Goal: Information Seeking & Learning: Compare options

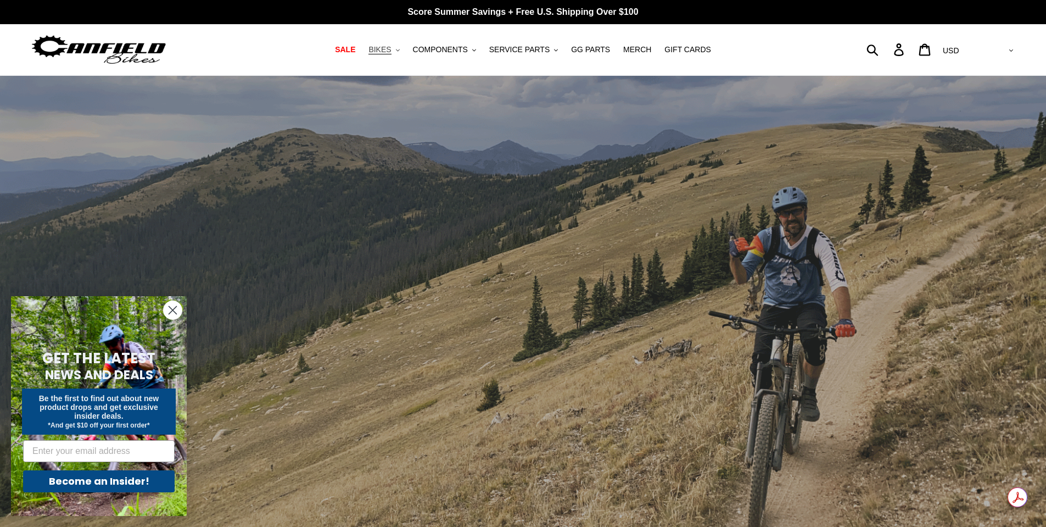
click at [404, 47] on button "BIKES .cls-1{fill:#231f20}" at bounding box center [384, 49] width 42 height 15
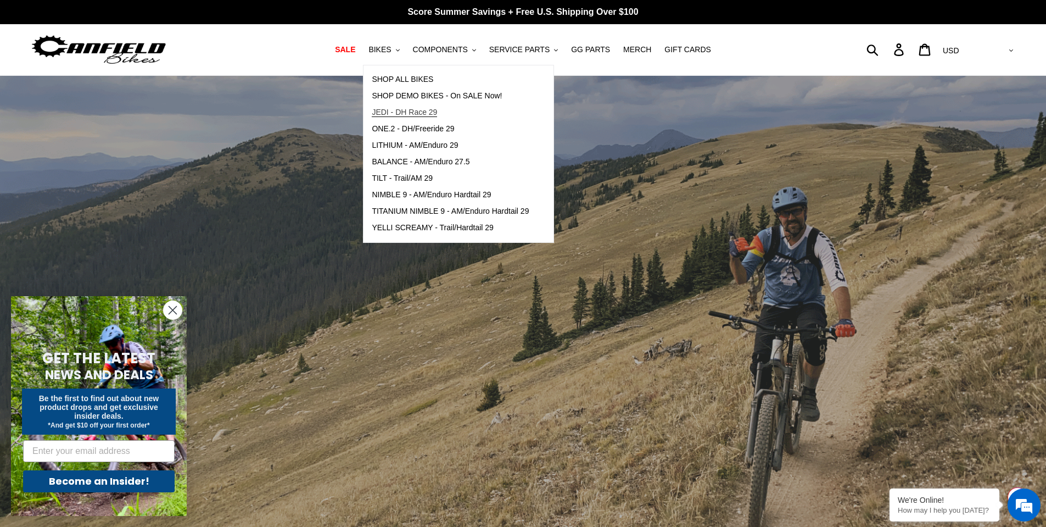
click at [414, 108] on span "JEDI - DH Race 29" at bounding box center [404, 112] width 65 height 9
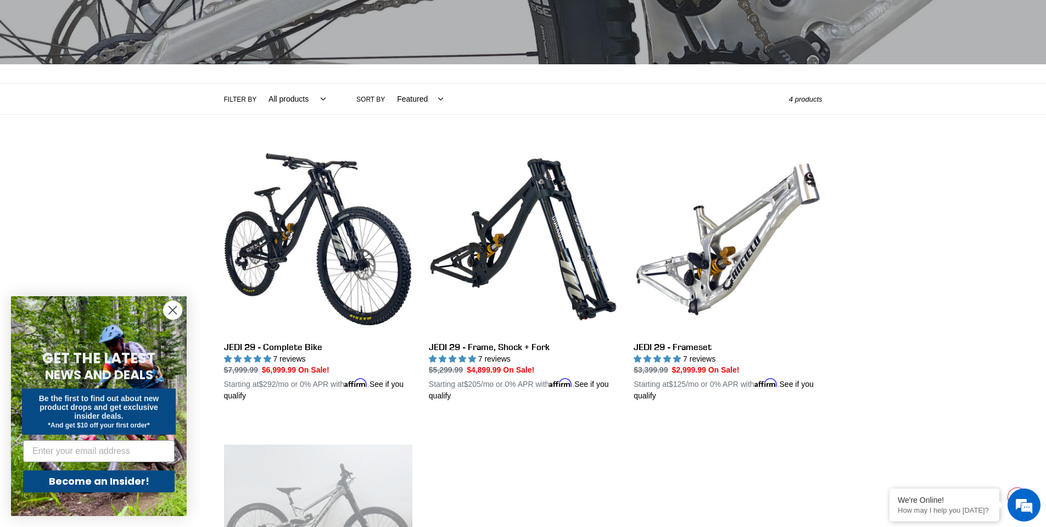
scroll to position [165, 0]
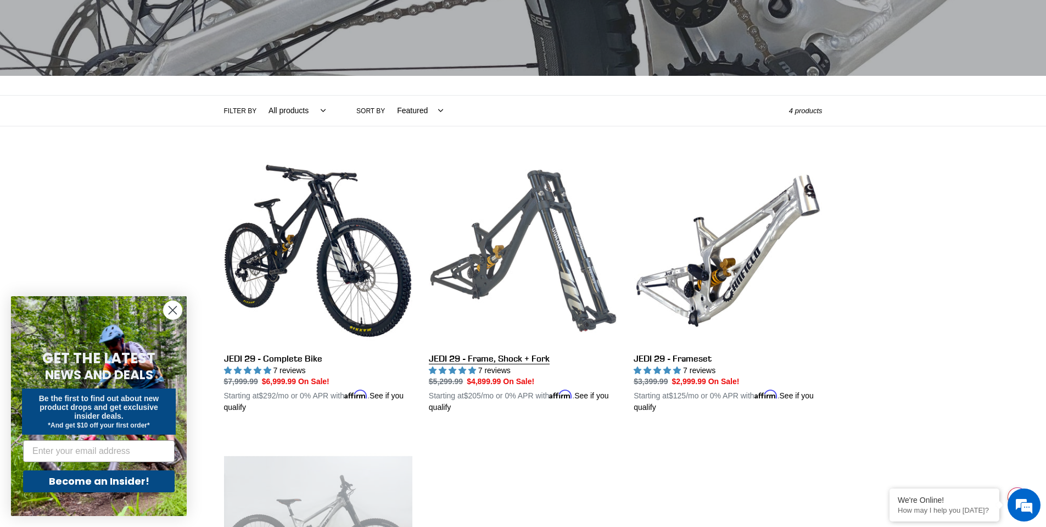
click at [531, 233] on link "JEDI 29 - Frame, Shock + Fork" at bounding box center [523, 285] width 188 height 257
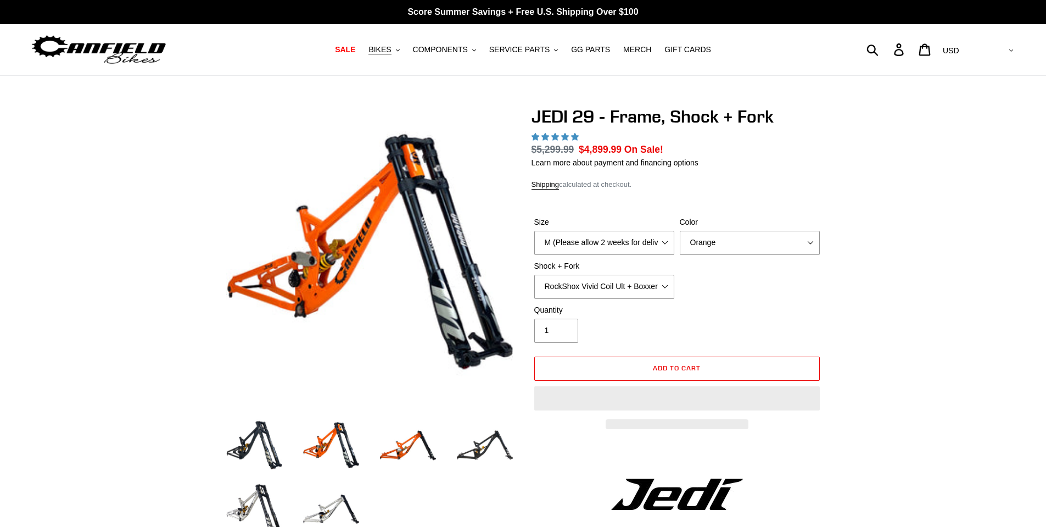
select select "highest-rating"
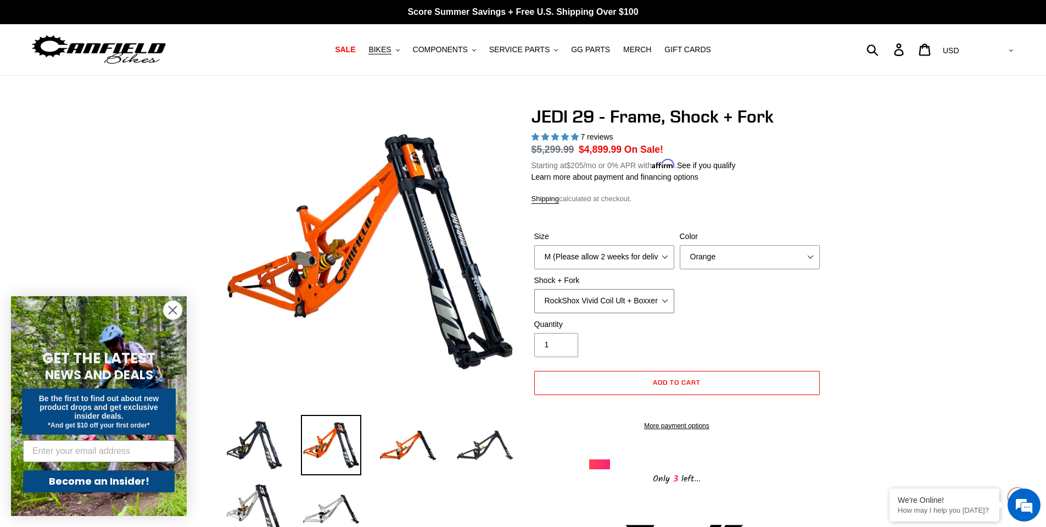
click at [655, 304] on select "RockShox Vivid Coil Ult + Boxxer RC2 C3 Ult Fox DHX2 250x75 + Fox 40 Float Grip…" at bounding box center [604, 301] width 140 height 24
click at [534, 289] on select "RockShox Vivid Coil Ult + Boxxer RC2 C3 Ult Fox DHX2 250x75 + Fox 40 Float Grip…" at bounding box center [604, 301] width 140 height 24
click at [657, 263] on select "M (Please allow 2 weeks for delivery) L (Please allow 2 weeks for delivery) XL" at bounding box center [604, 257] width 140 height 24
select select "L (Please allow 2 weeks for delivery)"
click at [534, 245] on select "M (Please allow 2 weeks for delivery) L (Please allow 2 weeks for delivery) XL" at bounding box center [604, 257] width 140 height 24
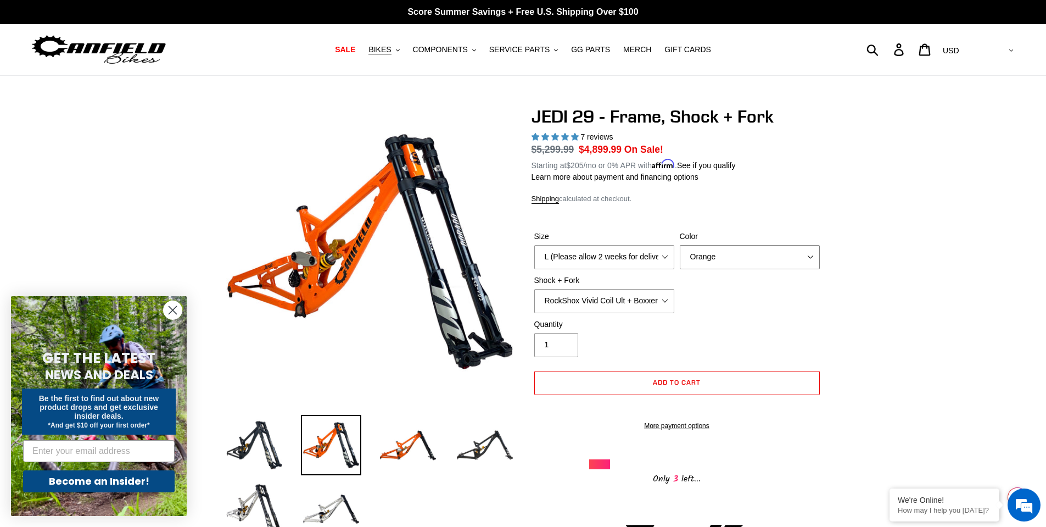
click at [735, 249] on select "Orange Stealth Black Raw" at bounding box center [750, 257] width 140 height 24
click at [680, 245] on select "Orange Stealth Black Raw" at bounding box center [750, 257] width 140 height 24
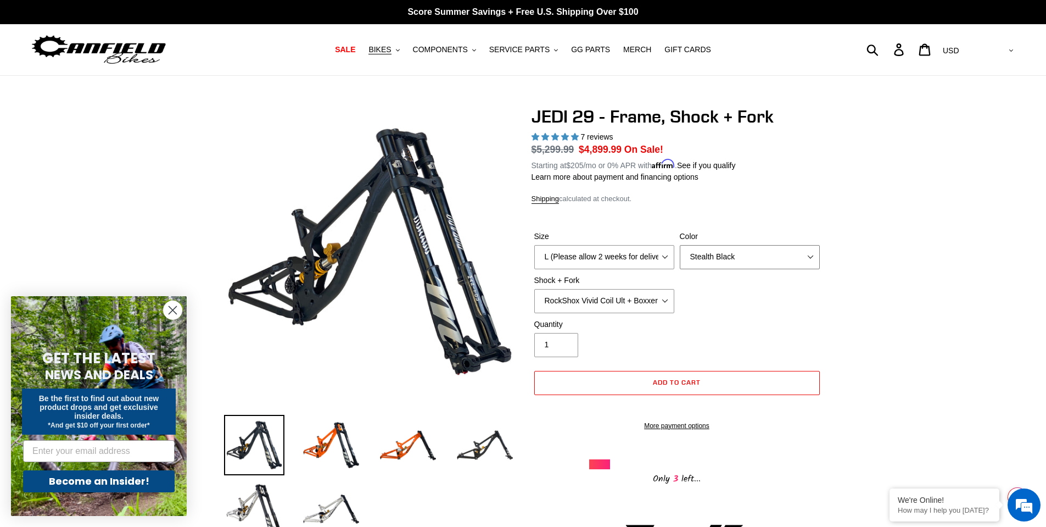
click at [734, 253] on select "Orange Stealth Black Raw" at bounding box center [750, 257] width 140 height 24
select select "Orange"
click at [680, 245] on select "Orange Stealth Black Raw" at bounding box center [750, 257] width 140 height 24
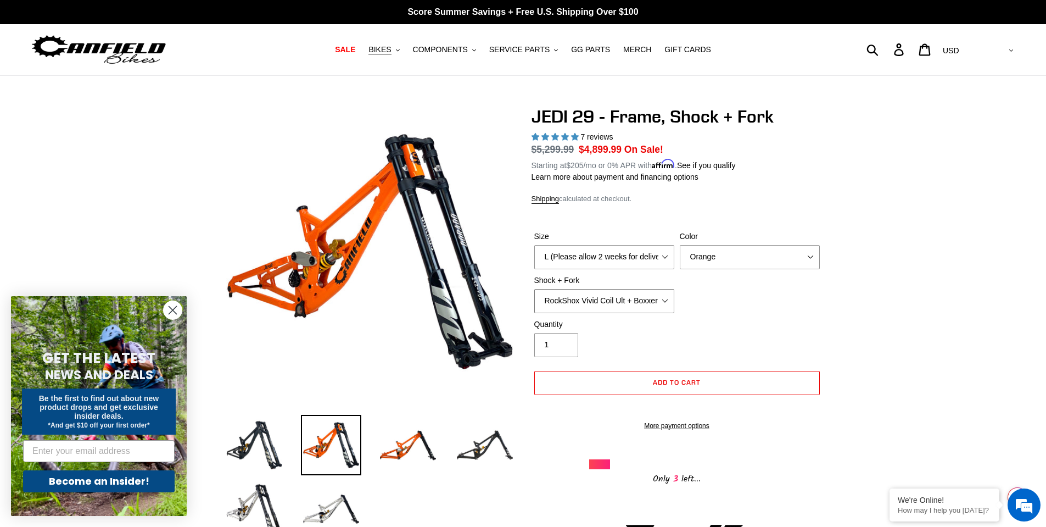
click at [667, 299] on select "RockShox Vivid Coil Ult + Boxxer RC2 C3 Ult Fox DHX2 250x75 + Fox 40 Float Grip…" at bounding box center [604, 301] width 140 height 24
select select "EXT Storia LOK V3 + EXT Vaia 200"
click at [534, 289] on select "RockShox Vivid Coil Ult + Boxxer RC2 C3 Ult Fox DHX2 250x75 + Fox 40 Float Grip…" at bounding box center [604, 301] width 140 height 24
click at [654, 303] on select "RockShox Vivid Coil Ult + Boxxer RC2 C3 Ult Fox DHX2 250x75 + Fox 40 Float Grip…" at bounding box center [604, 301] width 140 height 24
click at [482, 443] on img at bounding box center [485, 445] width 60 height 60
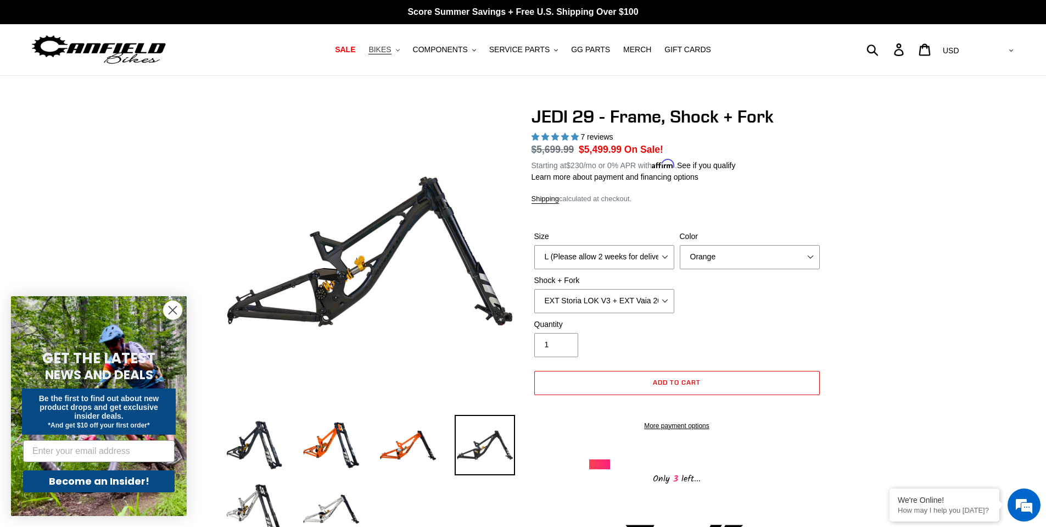
click at [391, 52] on span "BIKES" at bounding box center [379, 49] width 23 height 9
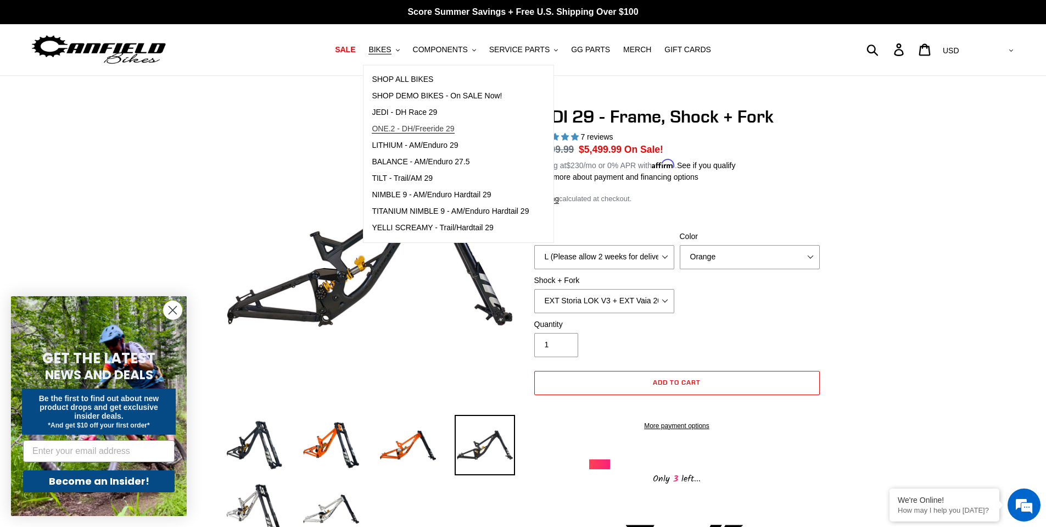
click at [420, 129] on span "ONE.2 - DH/Freeride 29" at bounding box center [413, 128] width 82 height 9
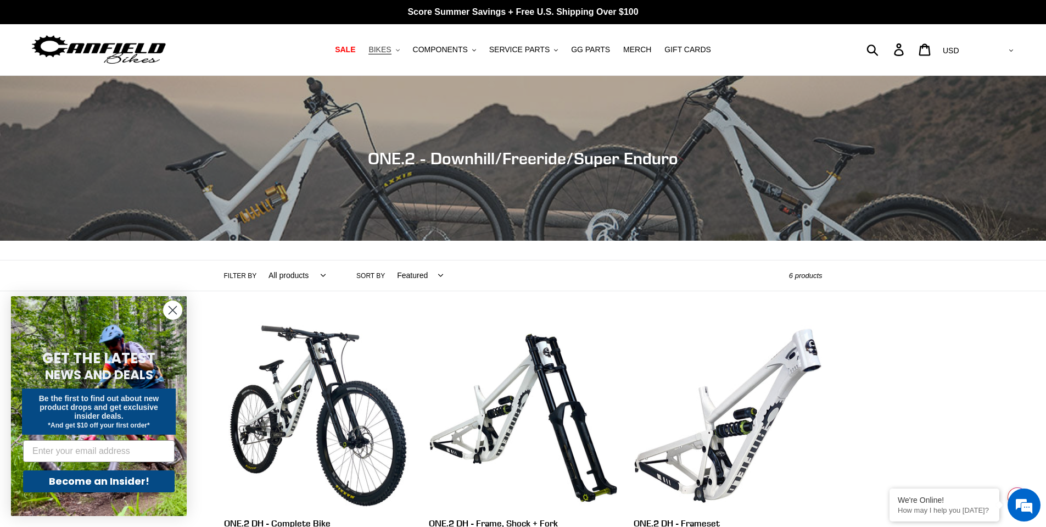
click at [391, 53] on span "BIKES" at bounding box center [379, 49] width 23 height 9
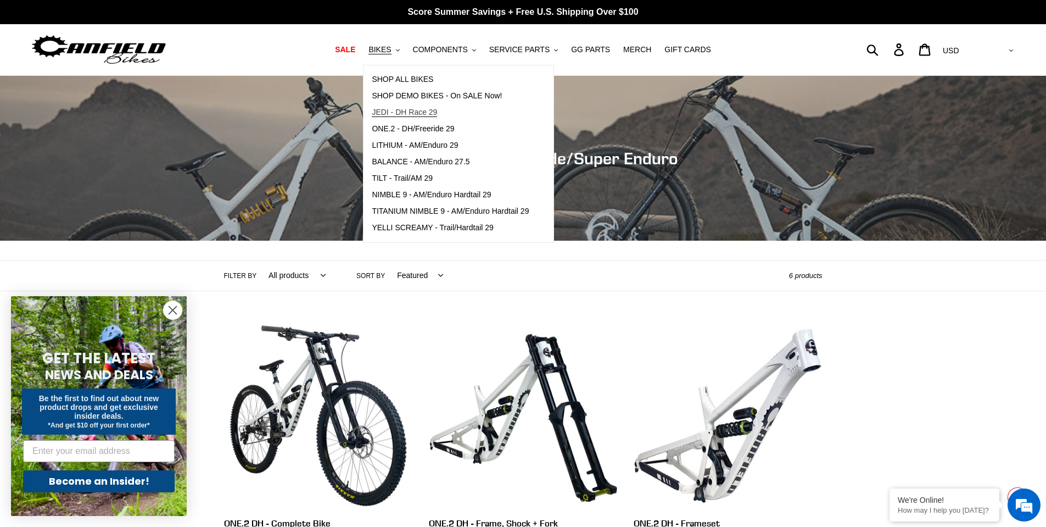
click at [409, 109] on span "JEDI - DH Race 29" at bounding box center [404, 112] width 65 height 9
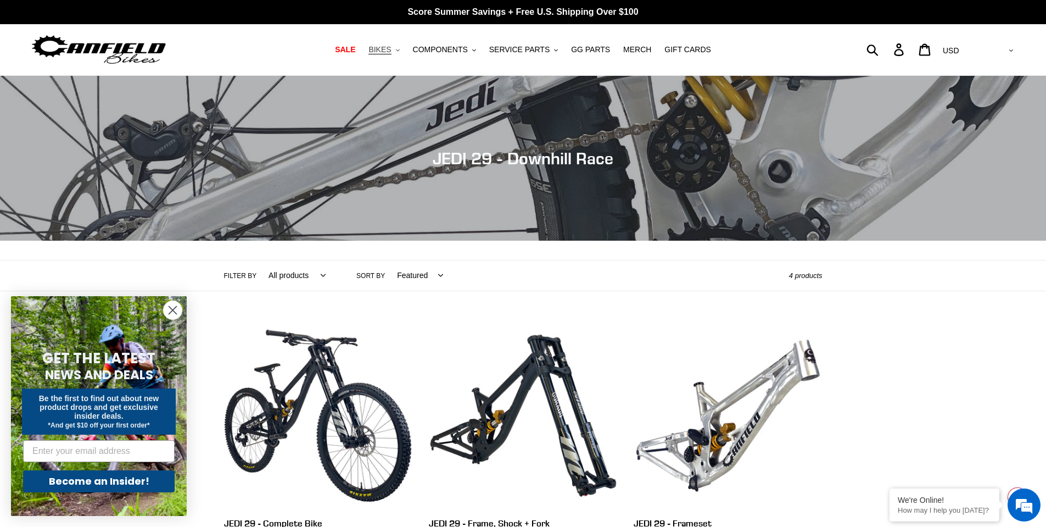
click at [389, 52] on span "BIKES" at bounding box center [379, 49] width 23 height 9
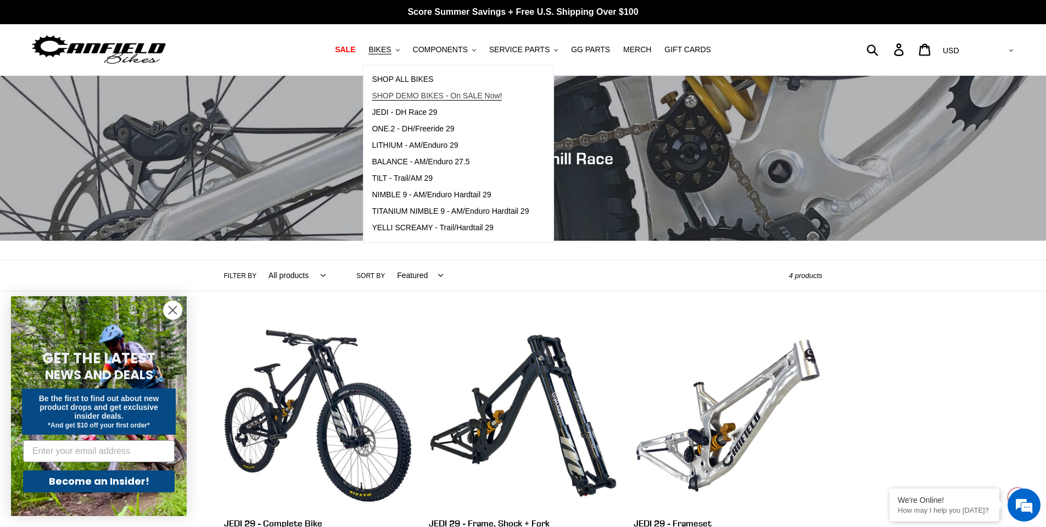
click at [400, 94] on span "SHOP DEMO BIKES - On SALE Now!" at bounding box center [437, 95] width 130 height 9
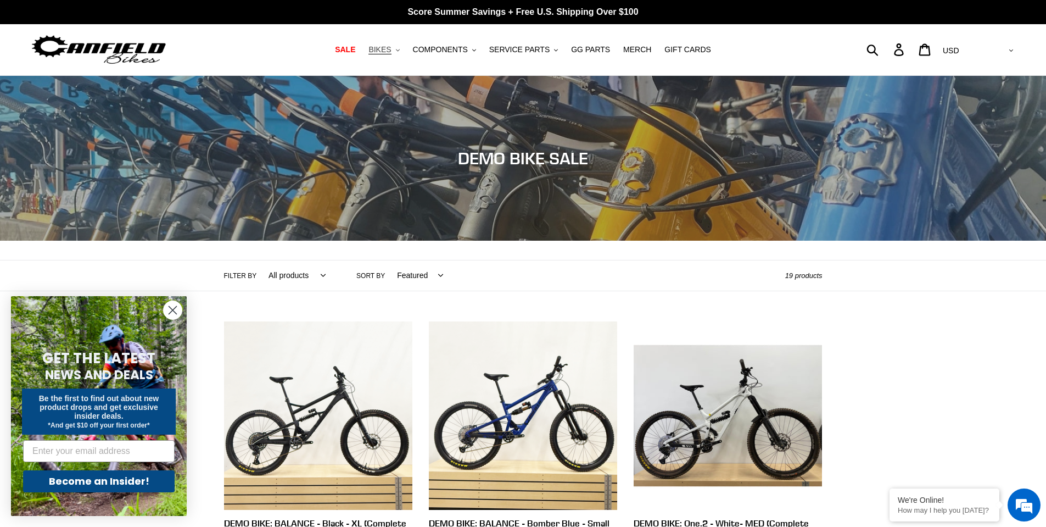
click at [388, 52] on span "BIKES" at bounding box center [379, 49] width 23 height 9
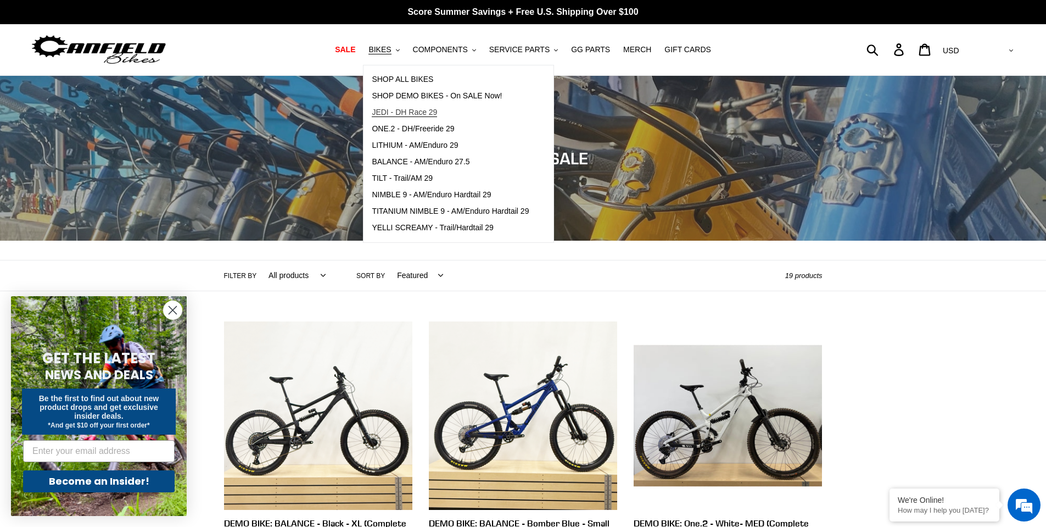
click at [409, 116] on span "JEDI - DH Race 29" at bounding box center [404, 112] width 65 height 9
